Goal: Information Seeking & Learning: Learn about a topic

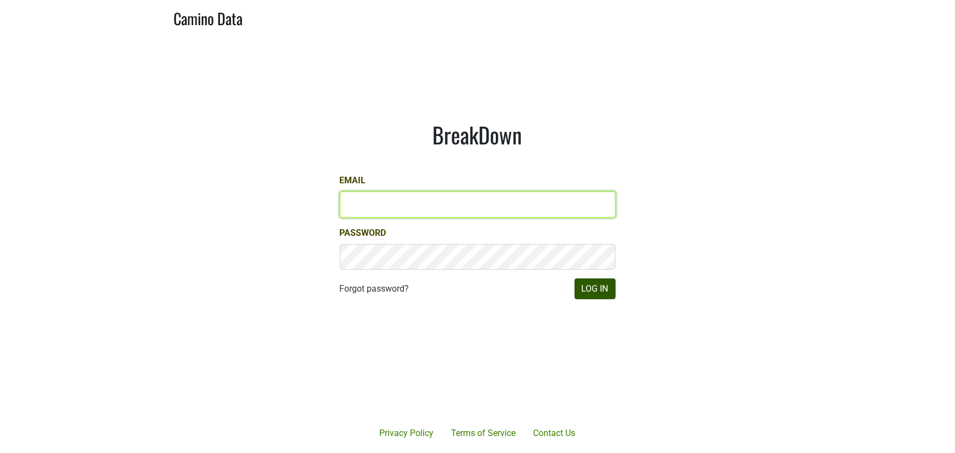
type input "armen@morletwines.com"
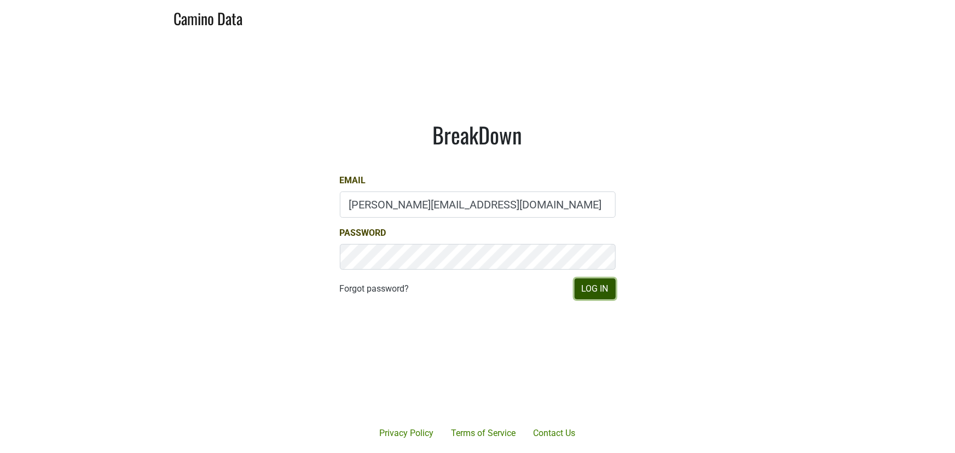
click at [603, 286] on button "Log In" at bounding box center [594, 288] width 41 height 21
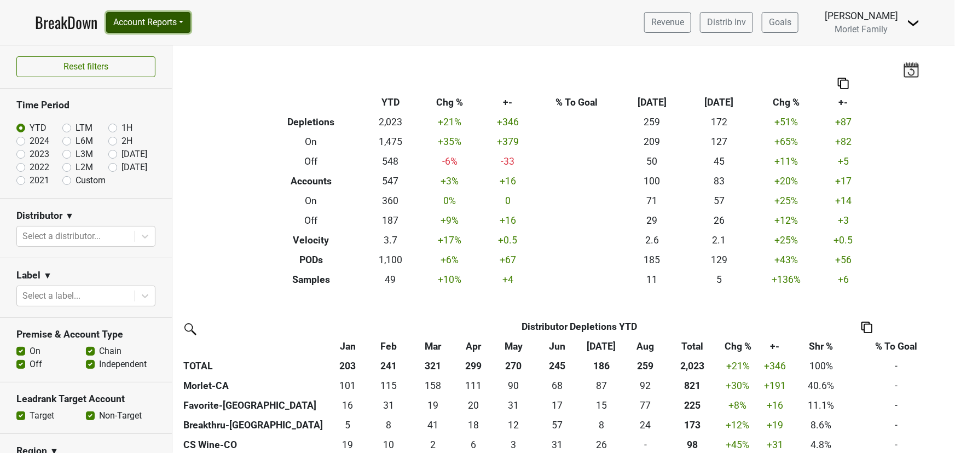
click at [138, 27] on button "Account Reports" at bounding box center [148, 22] width 84 height 21
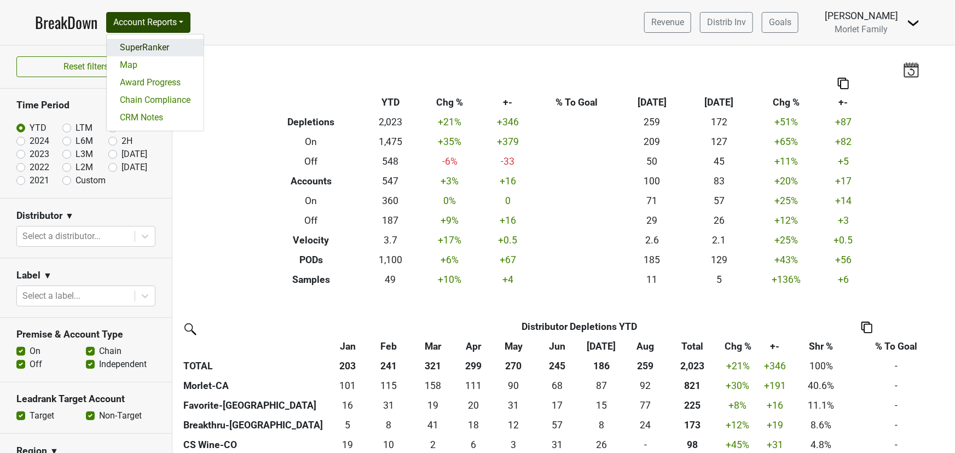
click at [160, 53] on link "SuperRanker" at bounding box center [155, 48] width 97 height 18
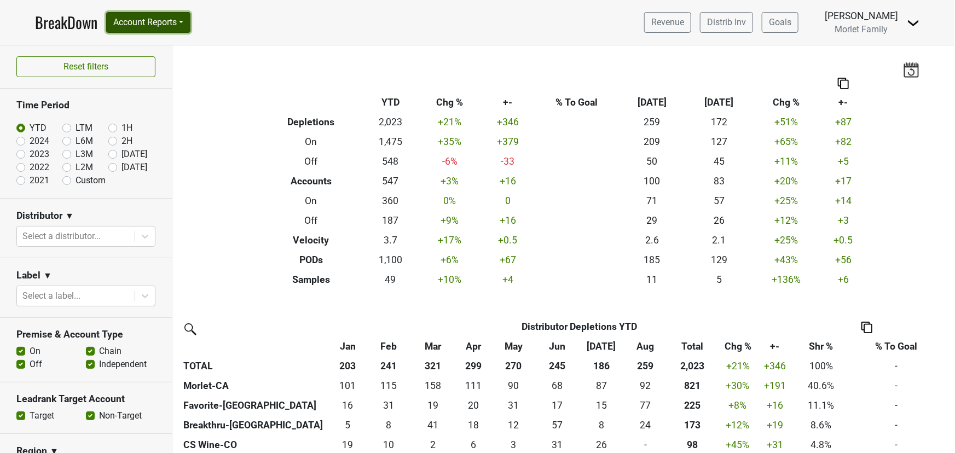
click at [159, 22] on button "Account Reports" at bounding box center [148, 22] width 84 height 21
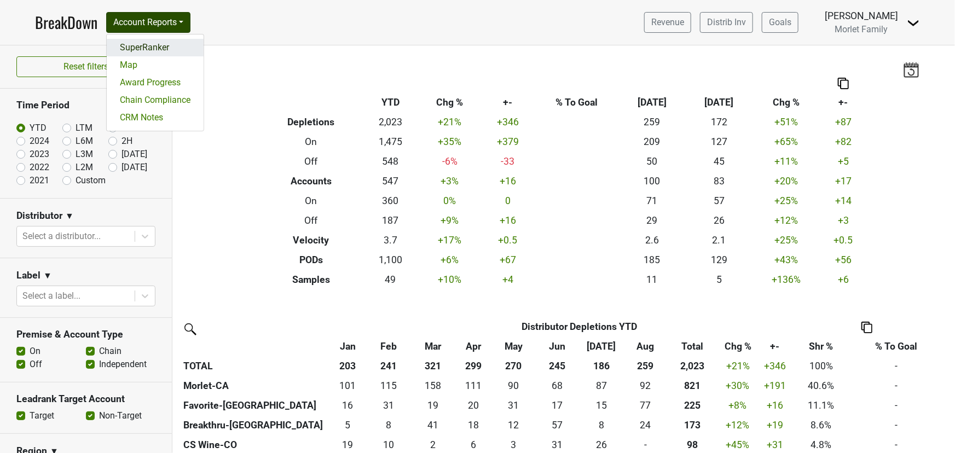
click at [148, 49] on link "SuperRanker" at bounding box center [155, 48] width 97 height 18
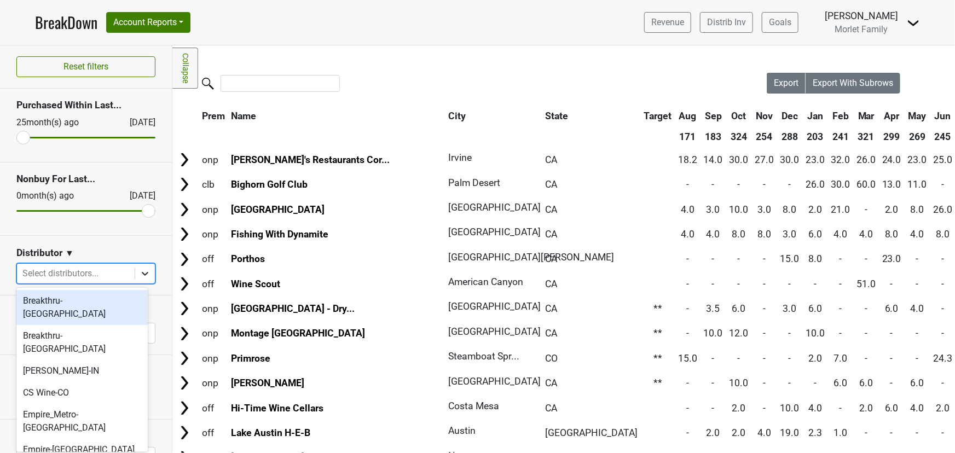
click at [135, 275] on div at bounding box center [145, 274] width 20 height 20
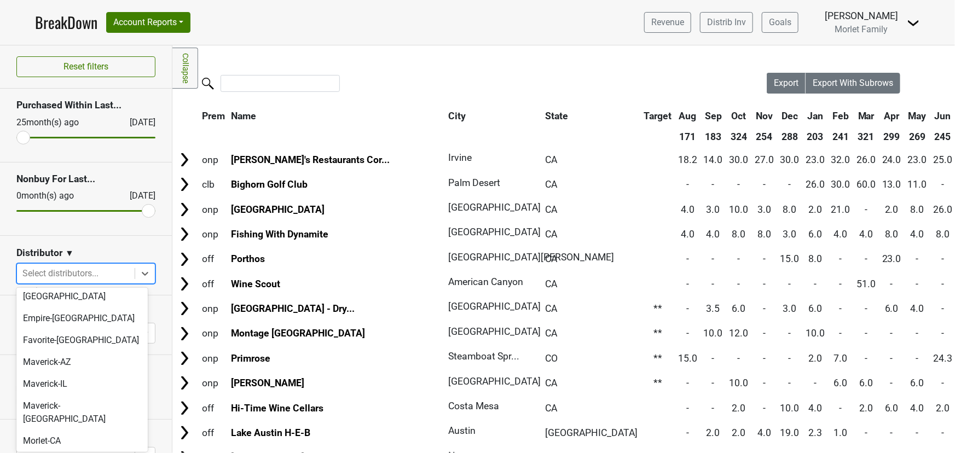
scroll to position [298, 0]
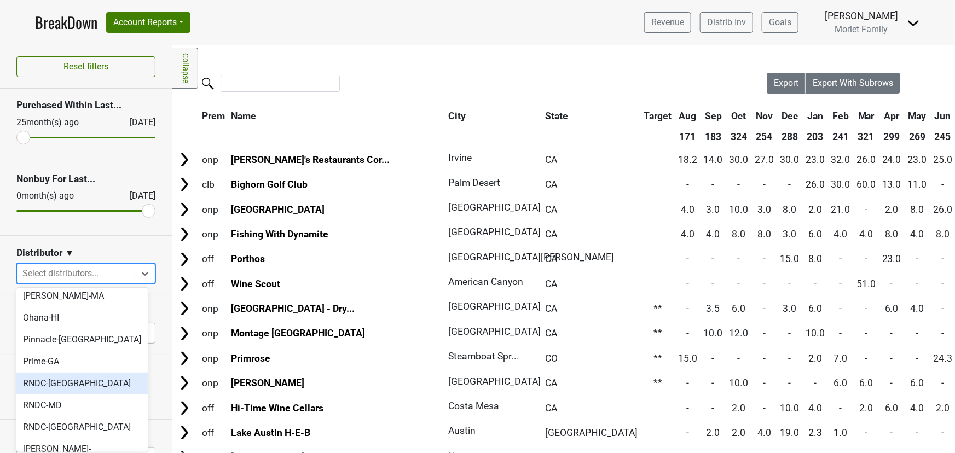
click at [97, 373] on div "RNDC-[GEOGRAPHIC_DATA]" at bounding box center [81, 384] width 131 height 22
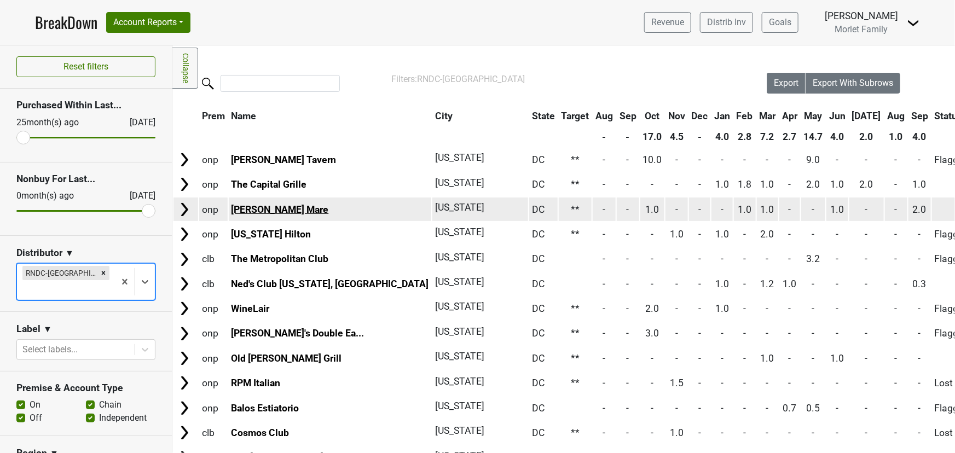
click at [275, 212] on link "Fiola Mare" at bounding box center [279, 209] width 97 height 11
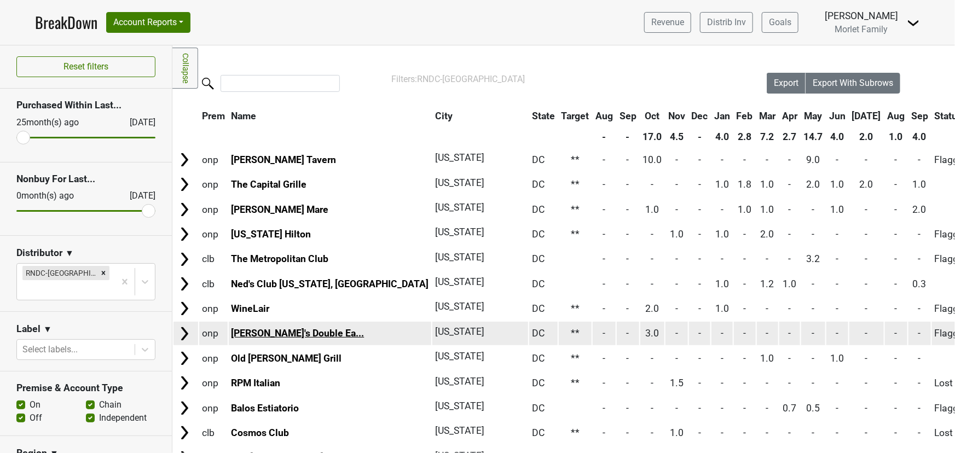
scroll to position [49, 0]
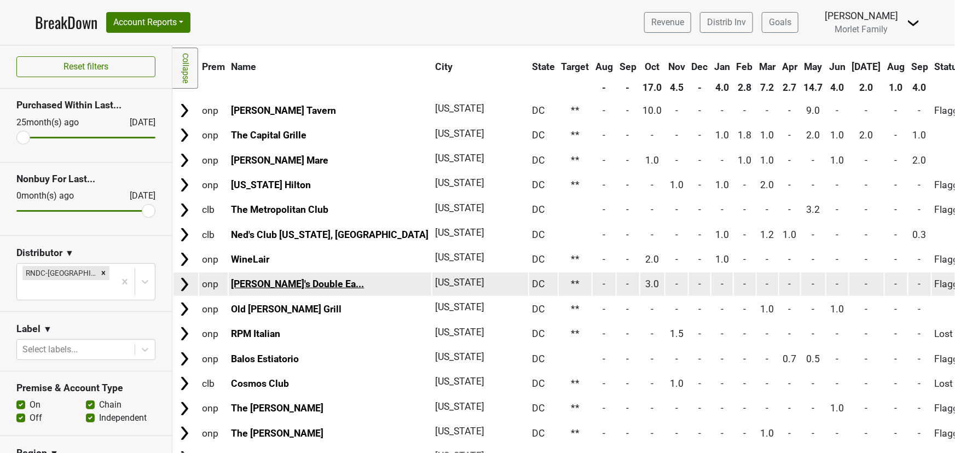
click at [272, 283] on link "Del Frisco's Double Ea..." at bounding box center [297, 283] width 133 height 11
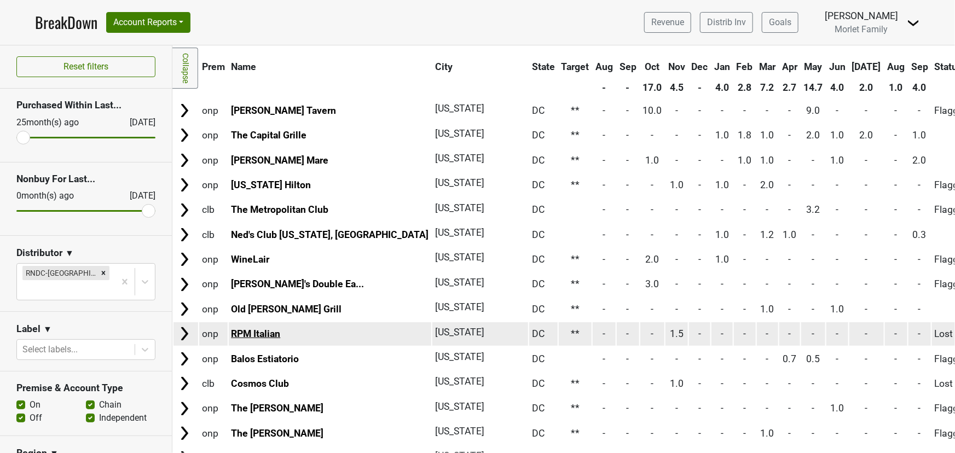
scroll to position [99, 0]
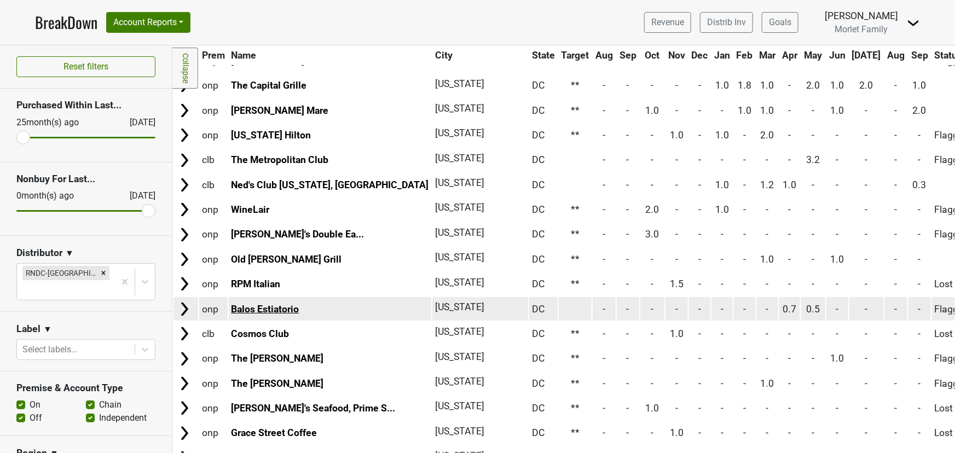
click at [286, 304] on link "Balos Estiatorio" at bounding box center [265, 309] width 68 height 11
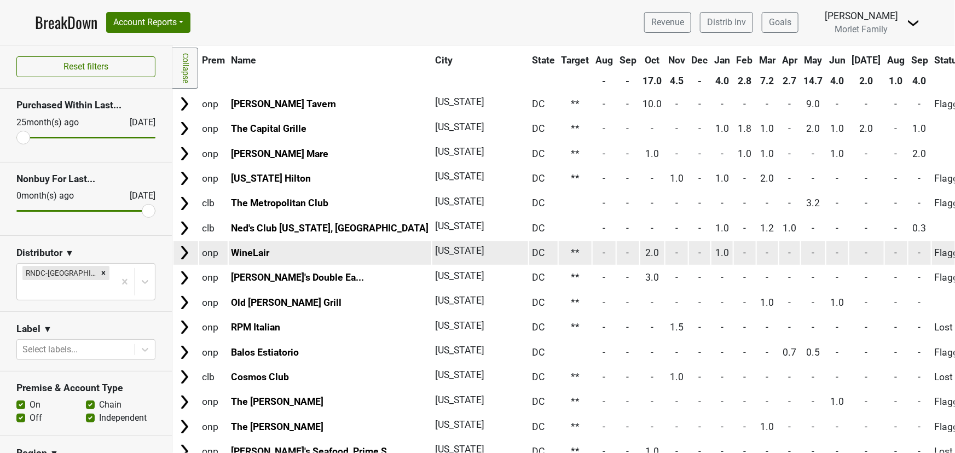
scroll to position [0, 0]
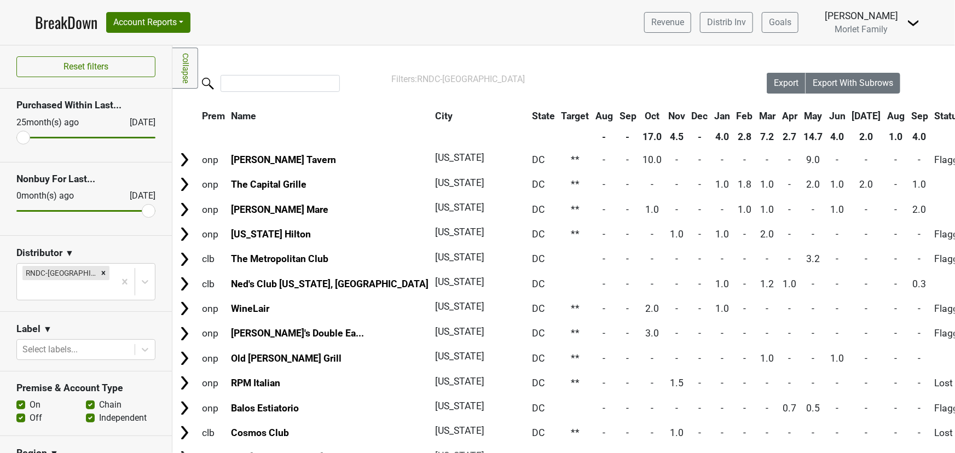
click at [72, 27] on link "BreakDown" at bounding box center [66, 22] width 62 height 23
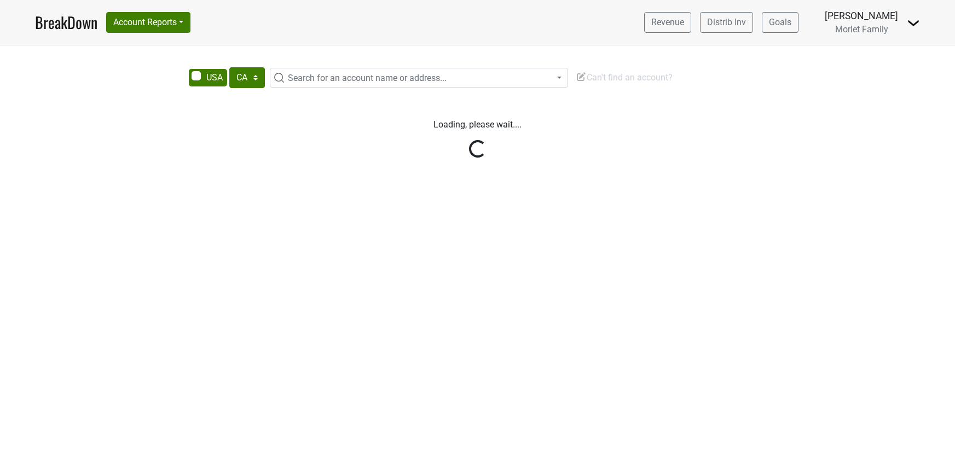
select select "CA"
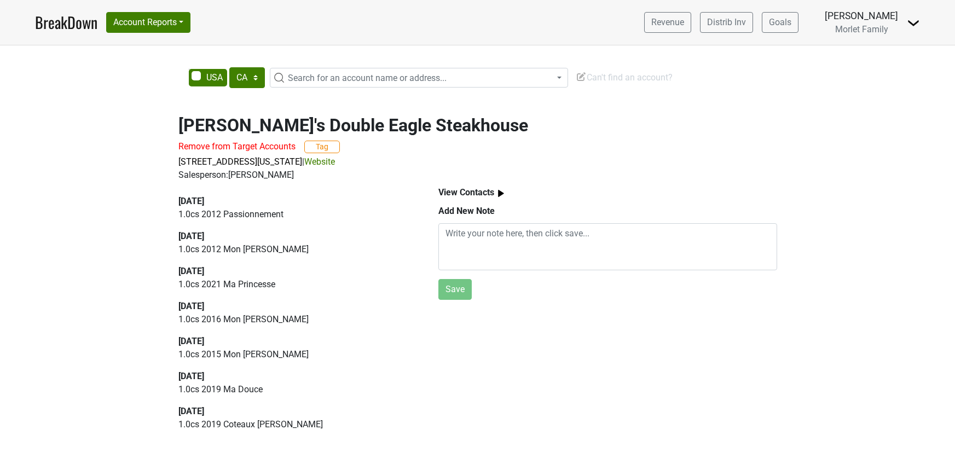
select select "CA"
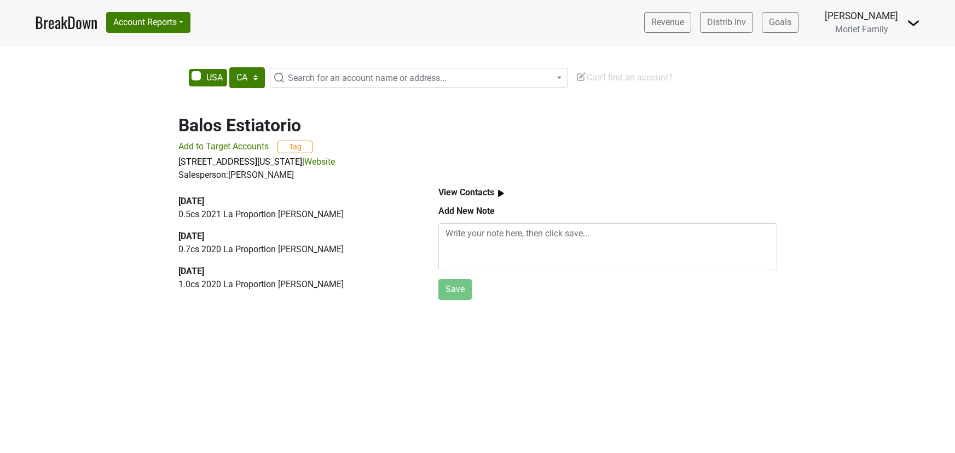
select select "CA"
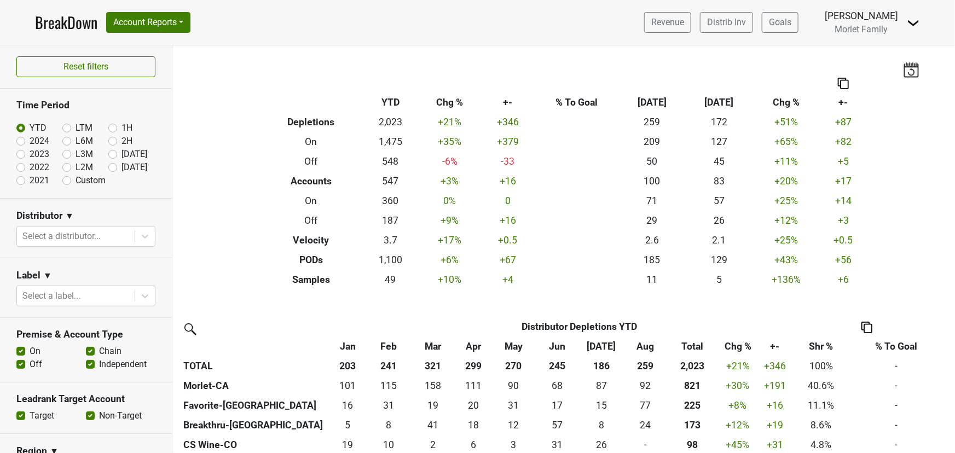
click at [30, 139] on label "2024" at bounding box center [40, 141] width 20 height 13
click at [21, 139] on input "2024" at bounding box center [38, 140] width 44 height 11
radio input "true"
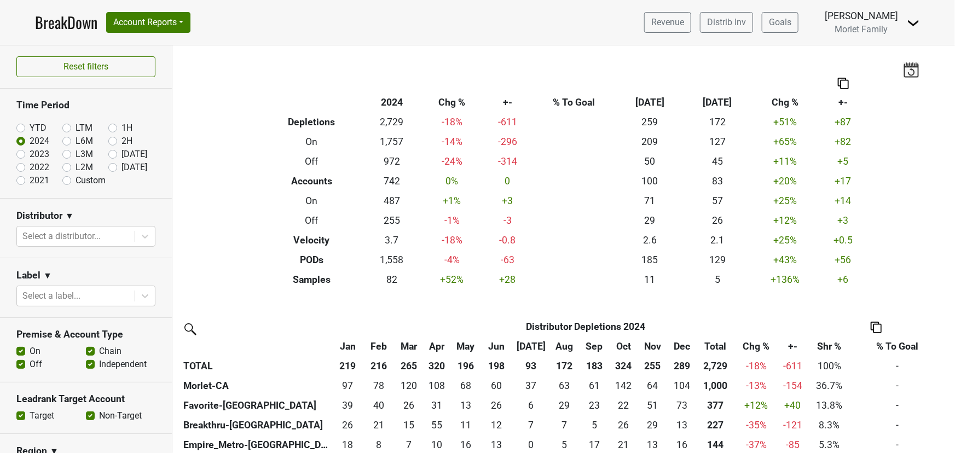
click at [30, 125] on label "YTD" at bounding box center [38, 127] width 17 height 13
click at [16, 125] on input "YTD" at bounding box center [38, 126] width 44 height 11
radio input "true"
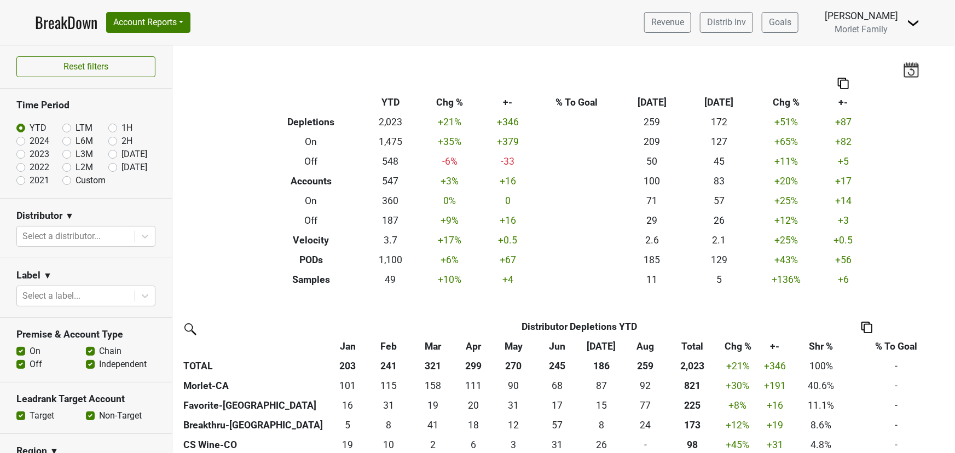
click at [30, 142] on label "2024" at bounding box center [40, 141] width 20 height 13
click at [18, 142] on input "2024" at bounding box center [38, 140] width 44 height 11
radio input "true"
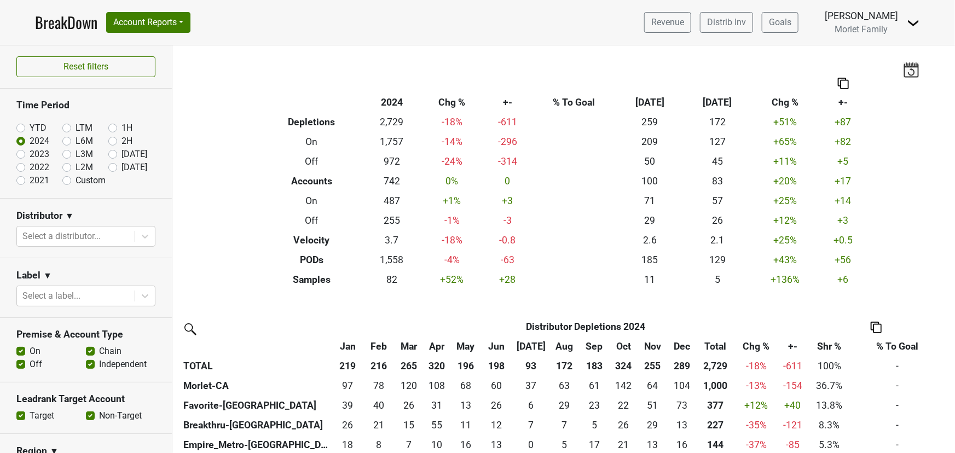
click at [30, 127] on label "YTD" at bounding box center [38, 127] width 17 height 13
click at [20, 127] on input "YTD" at bounding box center [38, 126] width 44 height 11
radio input "true"
